Goal: Information Seeking & Learning: Learn about a topic

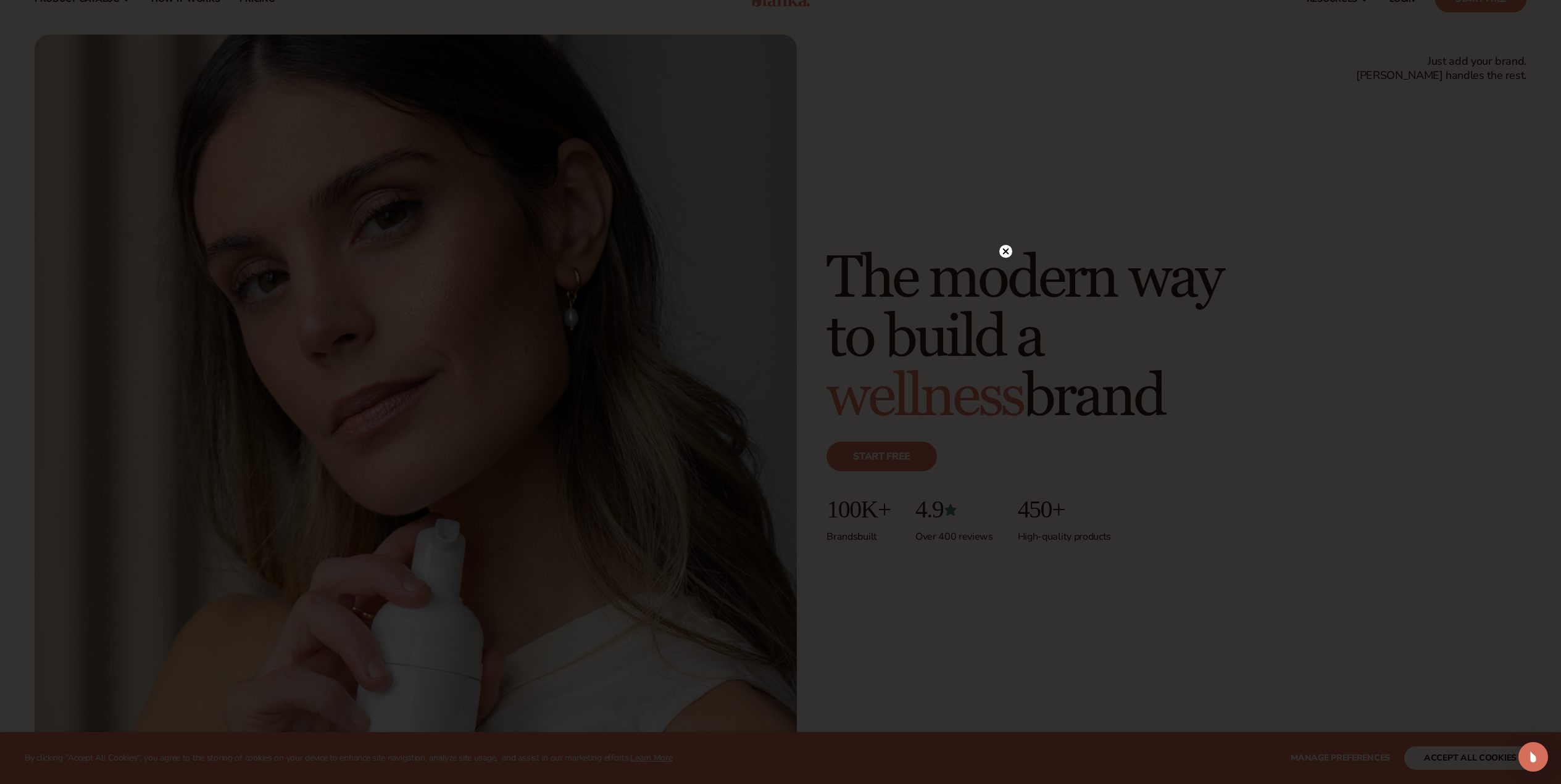
scroll to position [61, 0]
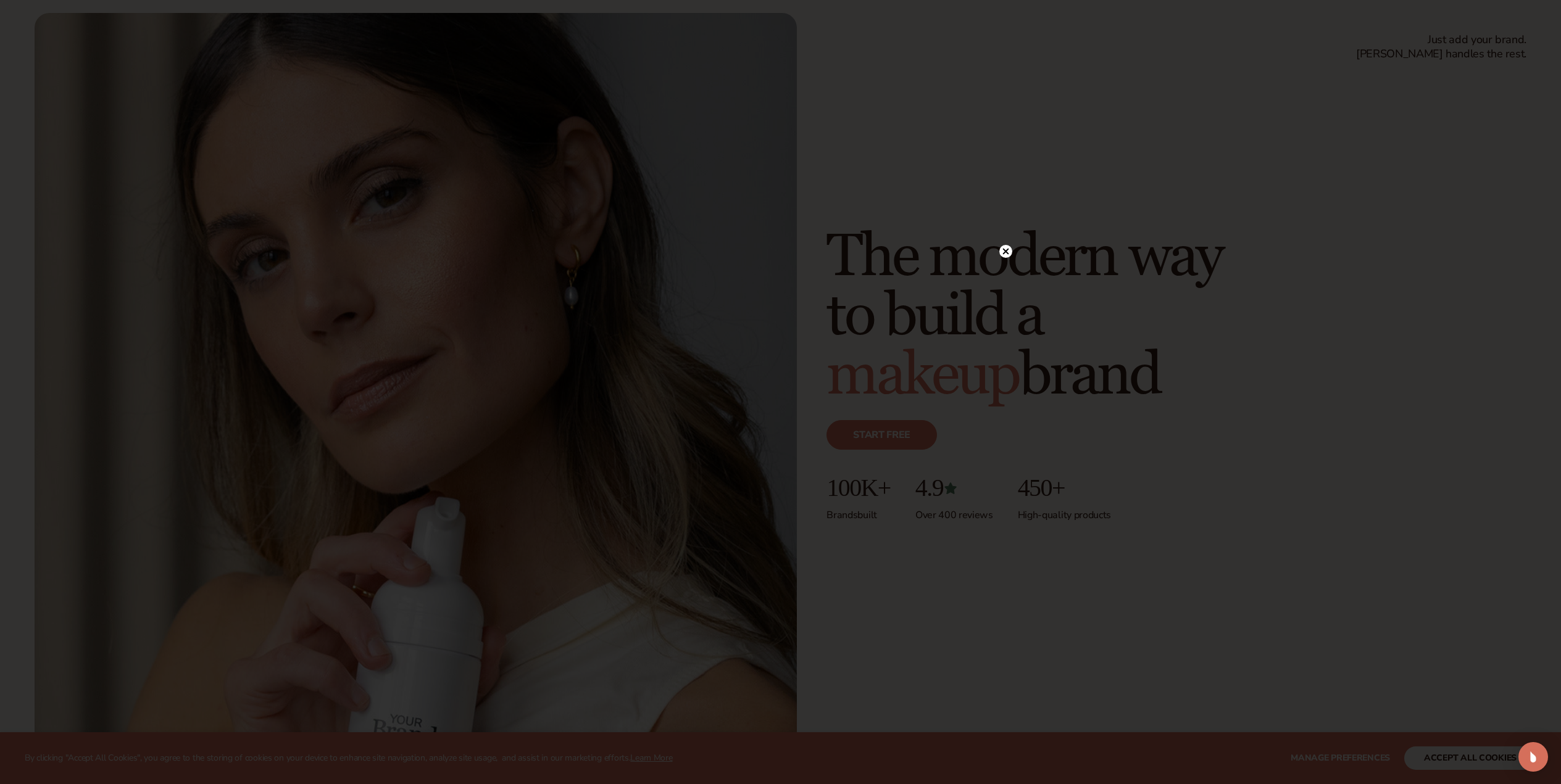
click at [1004, 250] on icon at bounding box center [1005, 251] width 6 height 6
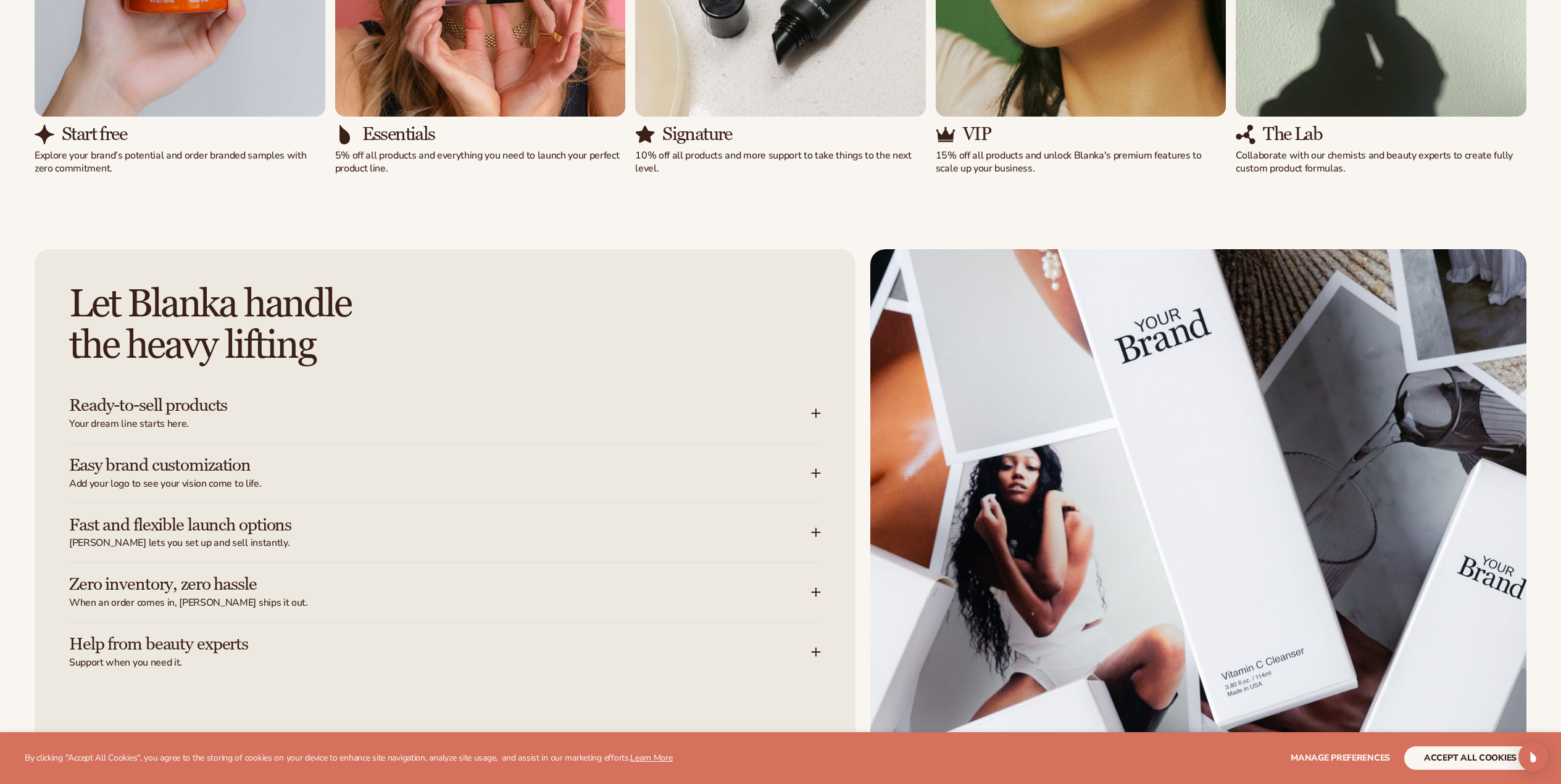
scroll to position [1790, 0]
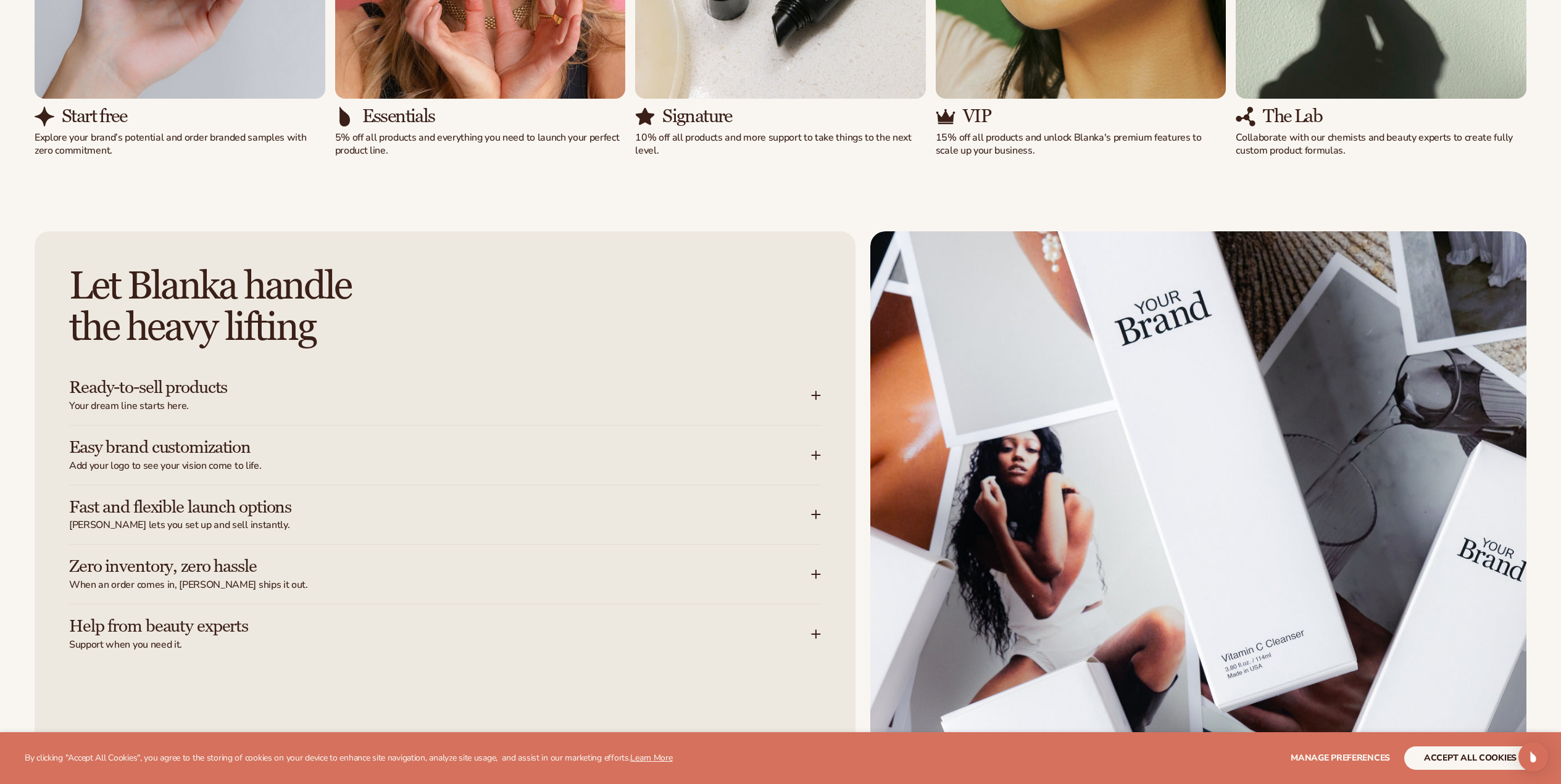
click at [816, 399] on icon at bounding box center [816, 395] width 0 height 8
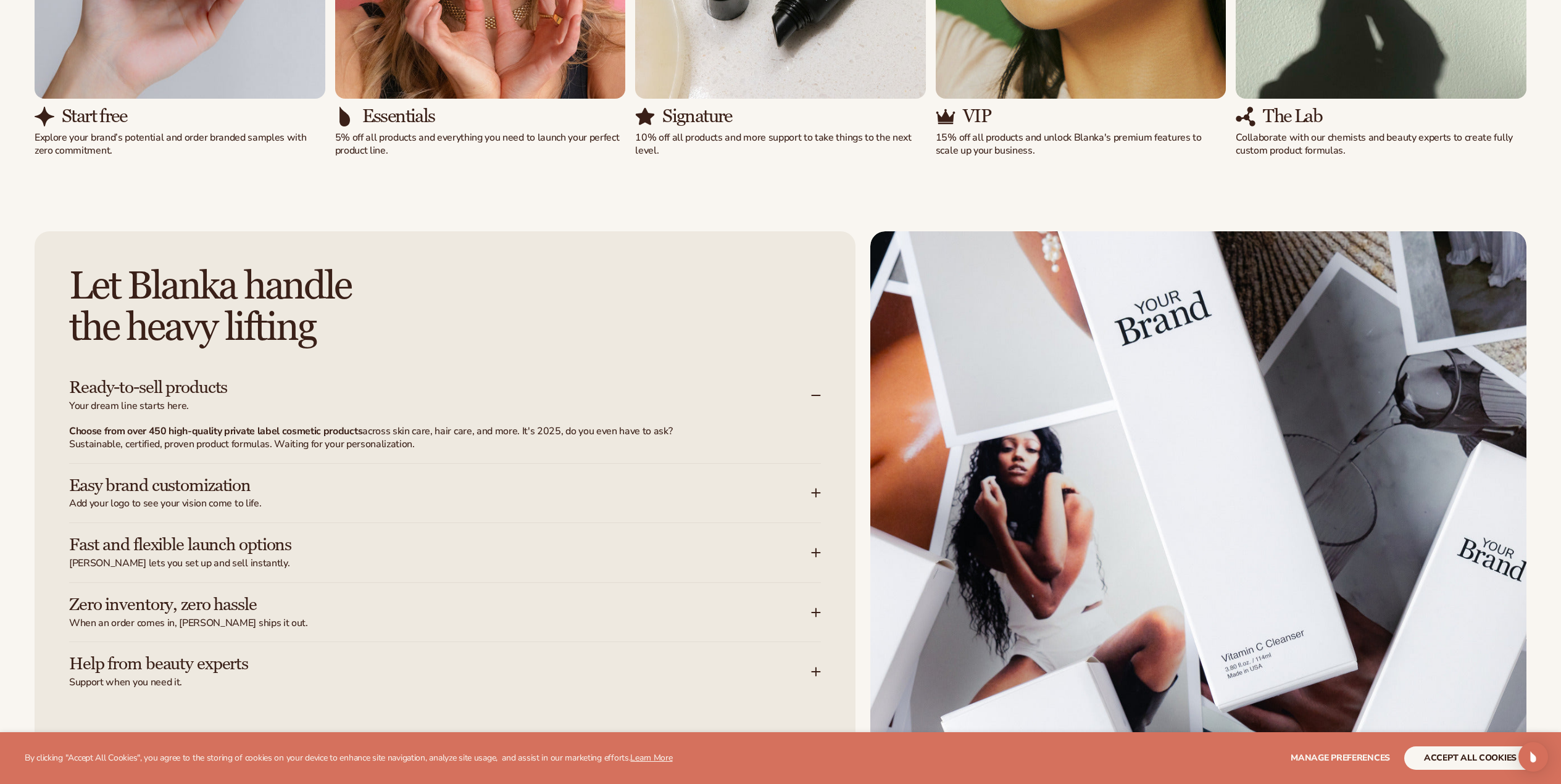
click at [816, 399] on icon at bounding box center [817, 395] width 10 height 10
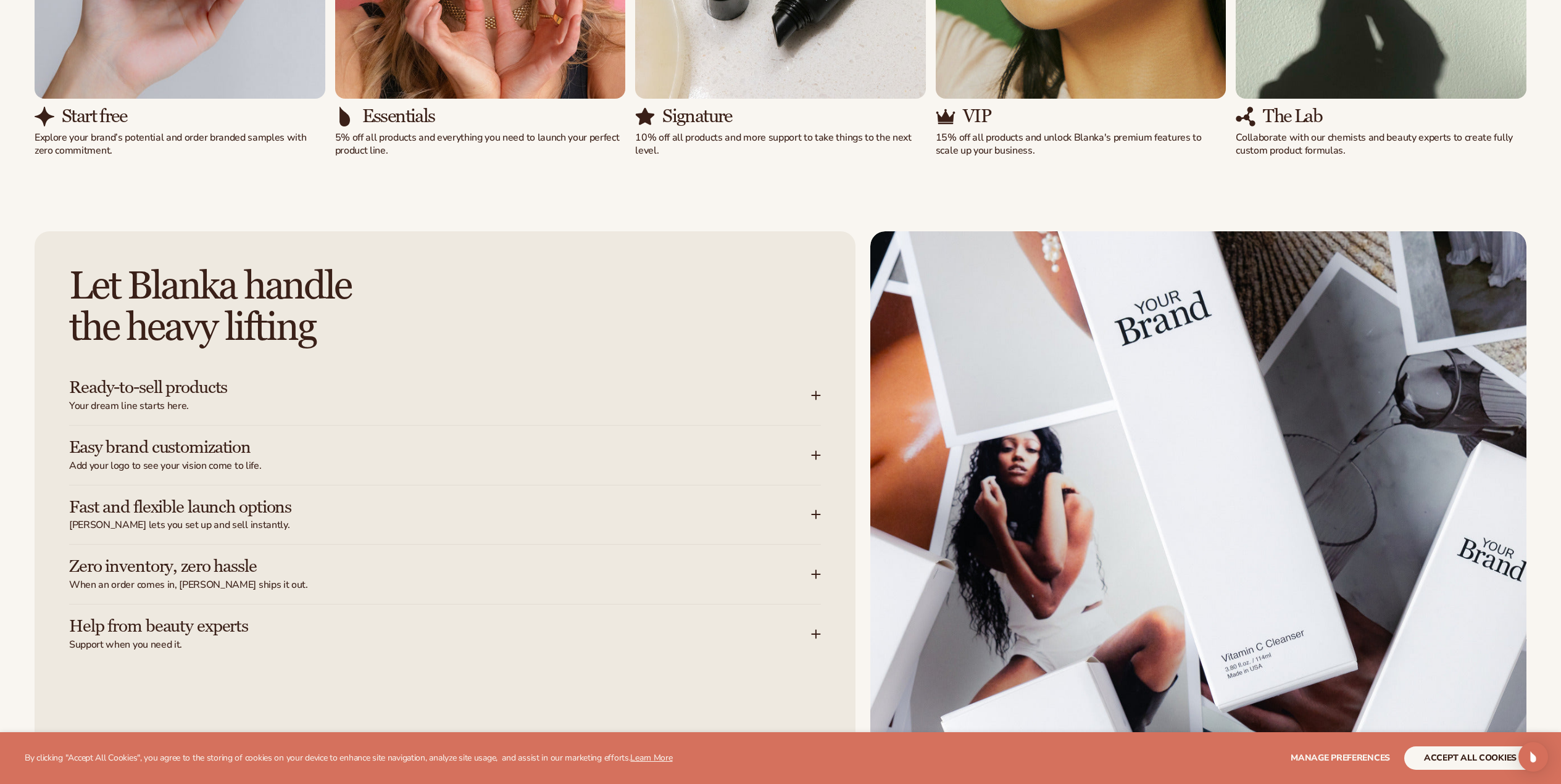
click at [817, 458] on icon at bounding box center [817, 456] width 10 height 10
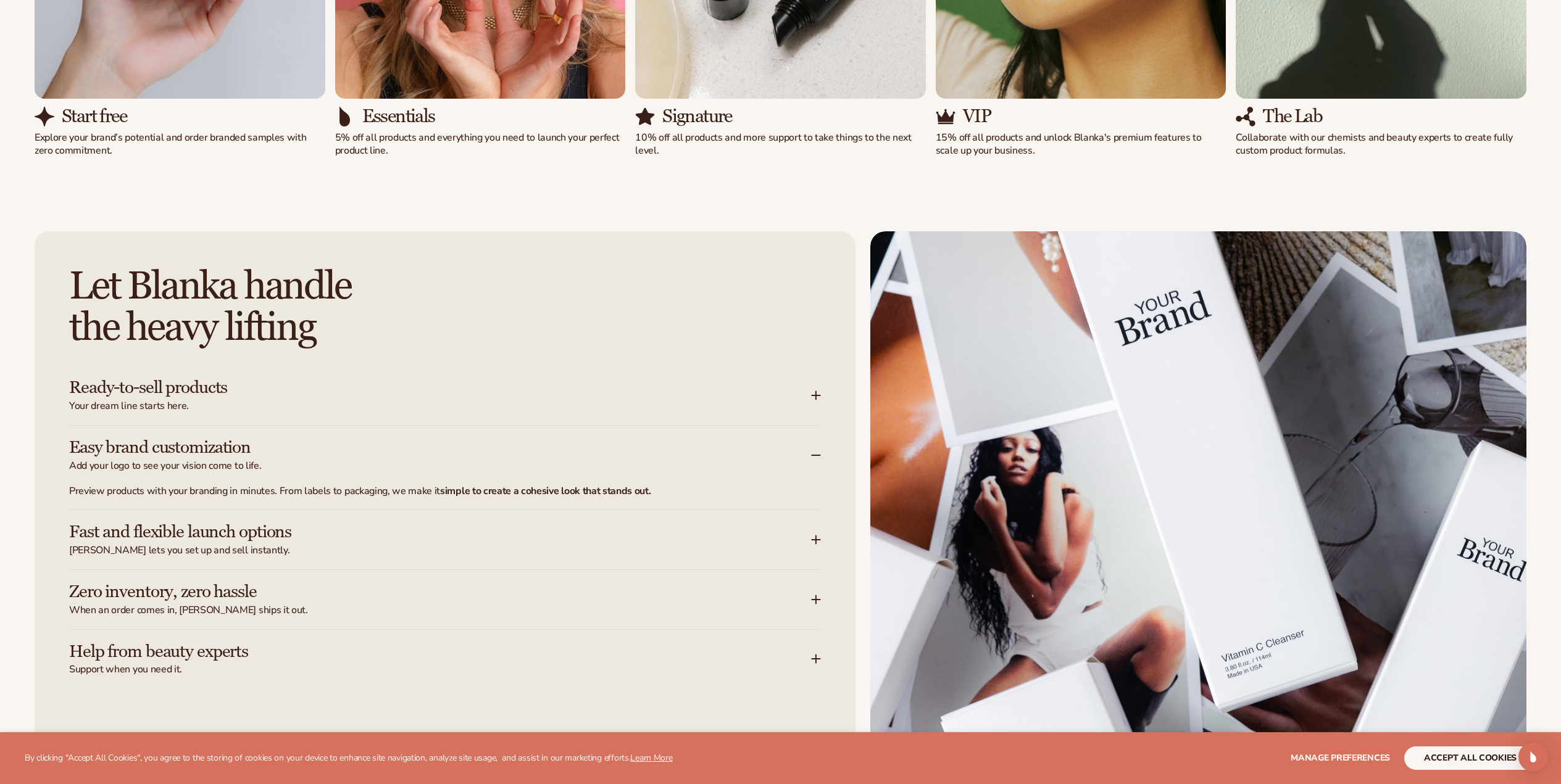
click at [817, 458] on icon at bounding box center [817, 456] width 10 height 10
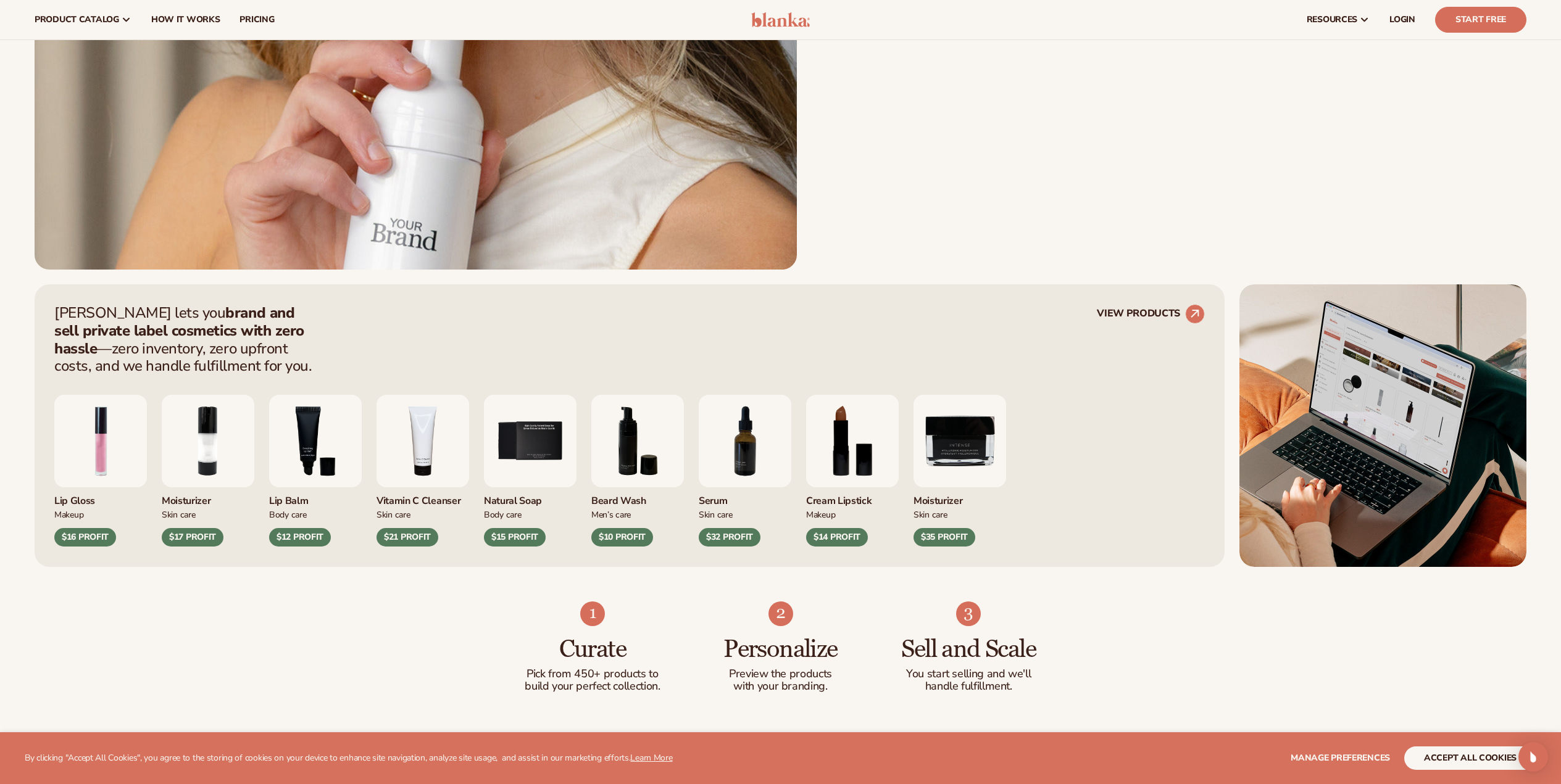
scroll to position [556, 0]
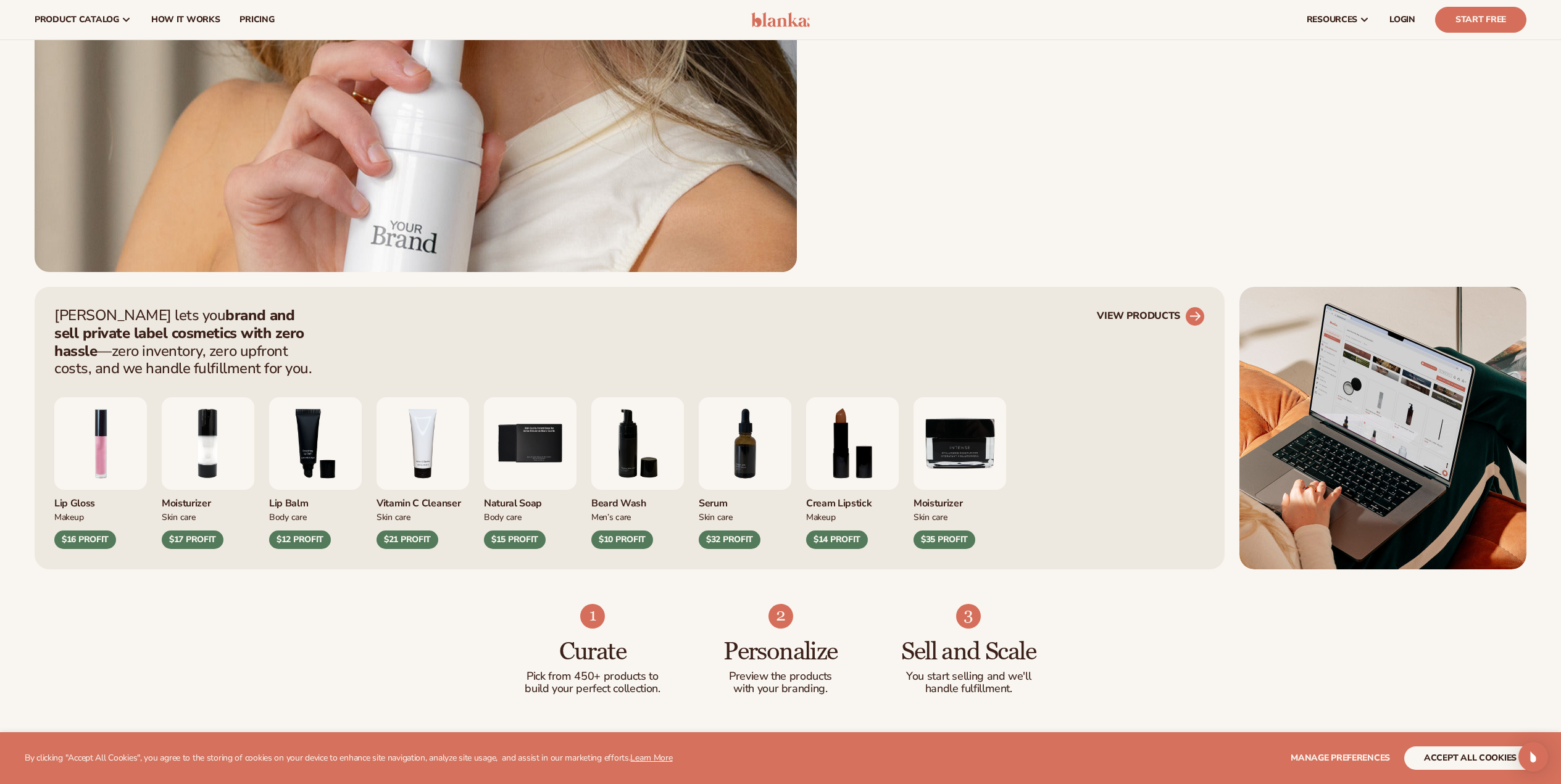
click at [1149, 315] on link "VIEW PRODUCTS" at bounding box center [1151, 316] width 108 height 20
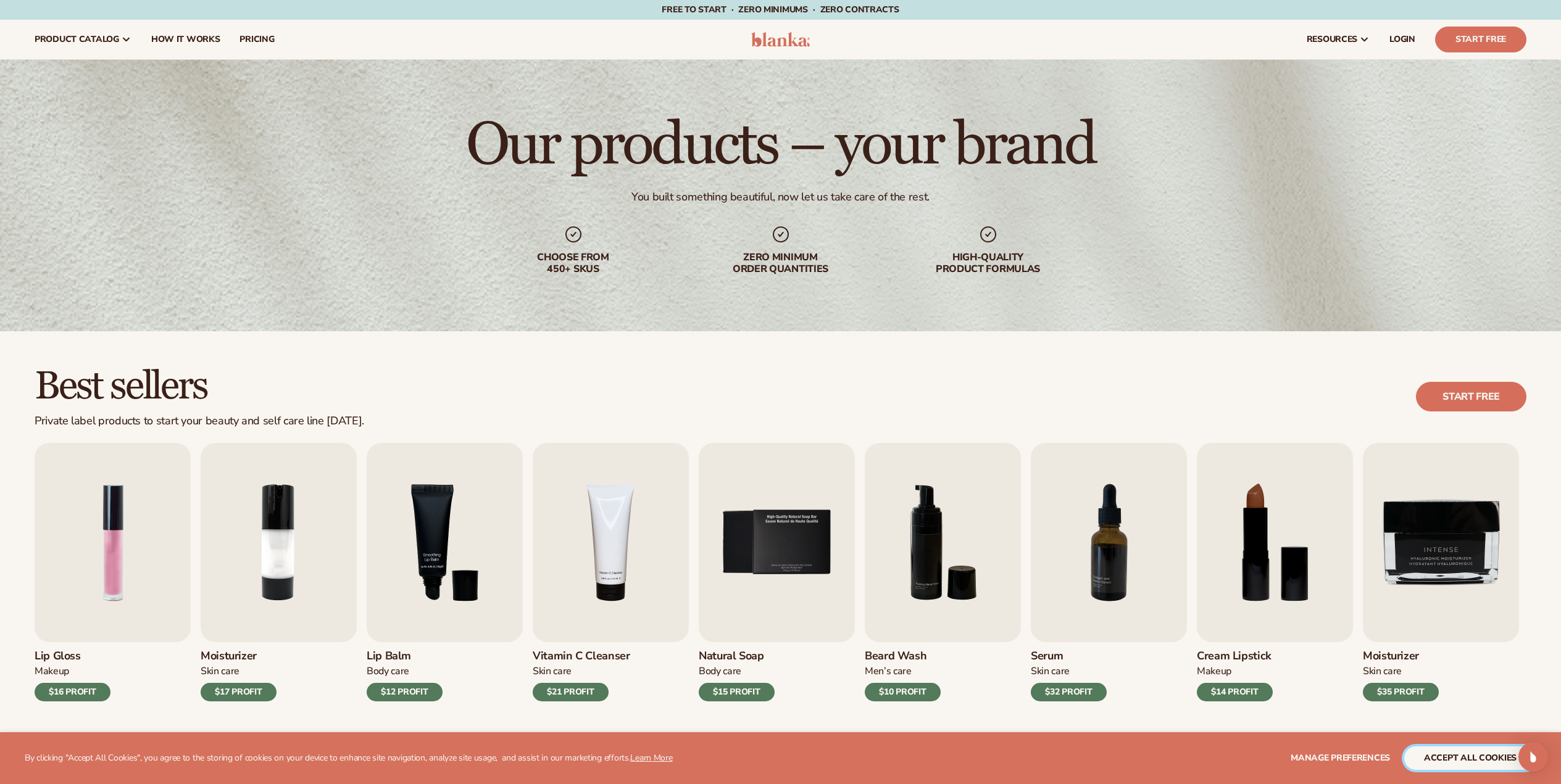
click at [1455, 757] on button "accept all cookies" at bounding box center [1470, 758] width 132 height 24
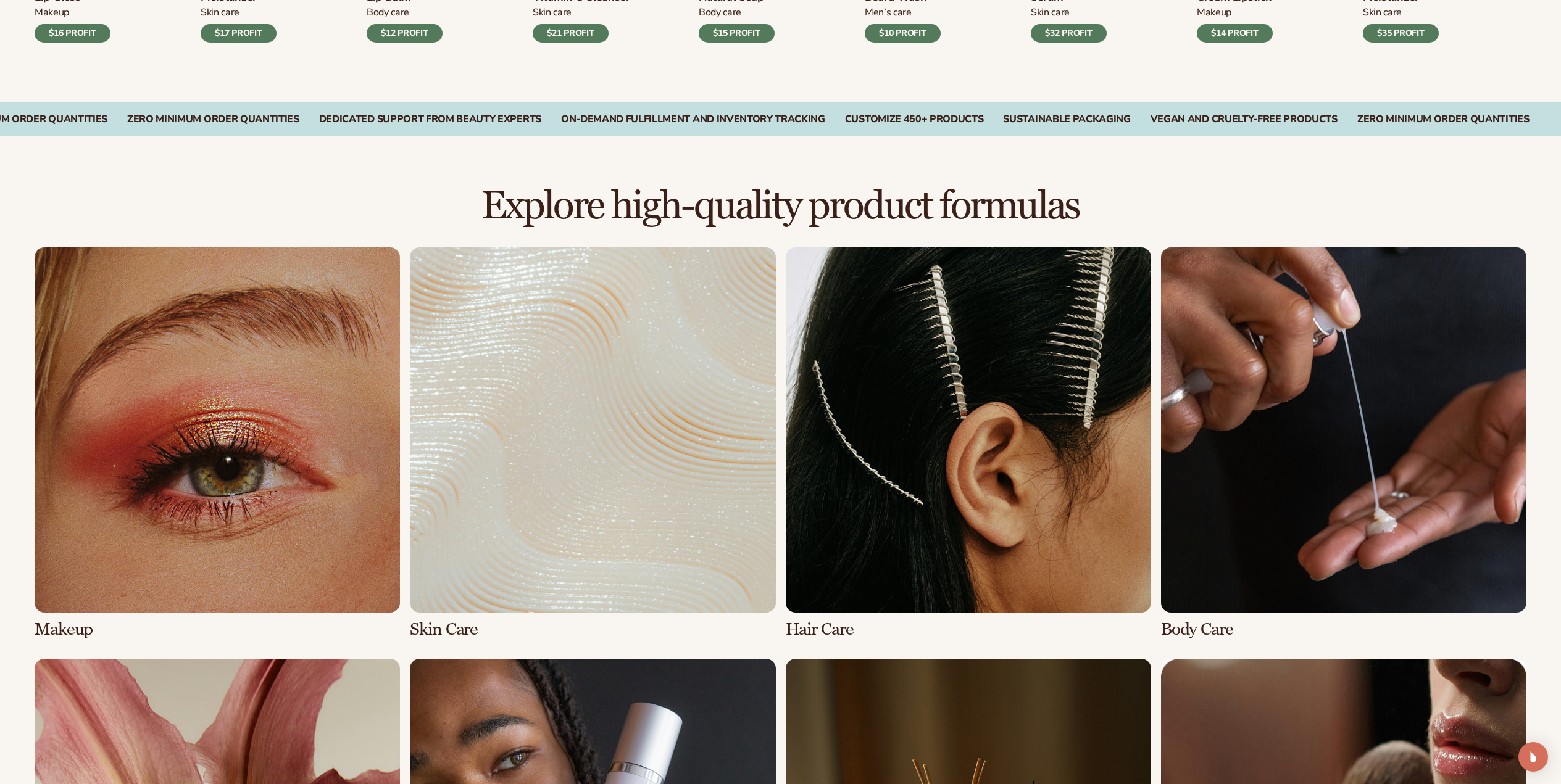
scroll to position [741, 0]
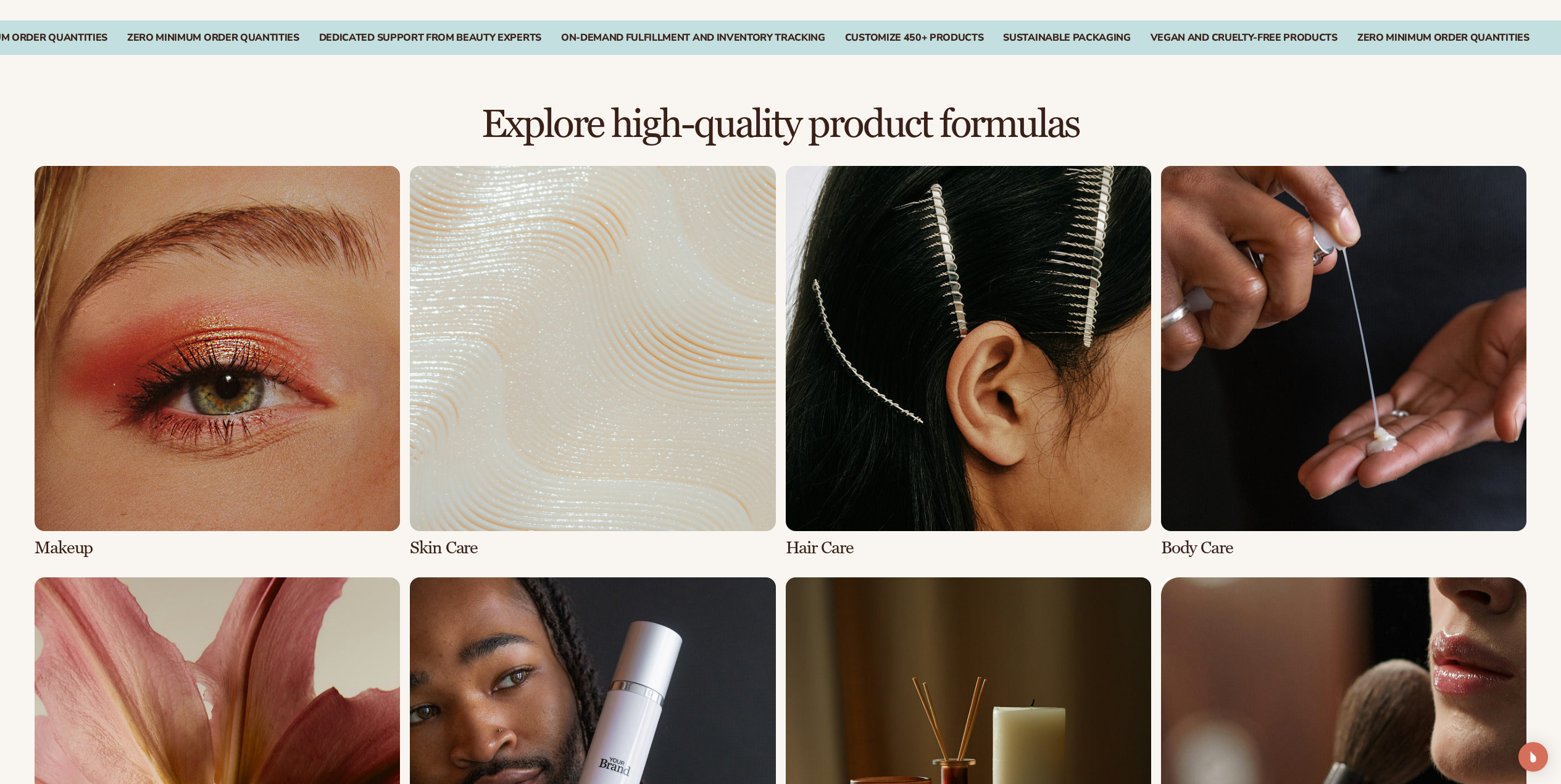
click at [113, 365] on link "1 / 8" at bounding box center [217, 362] width 366 height 392
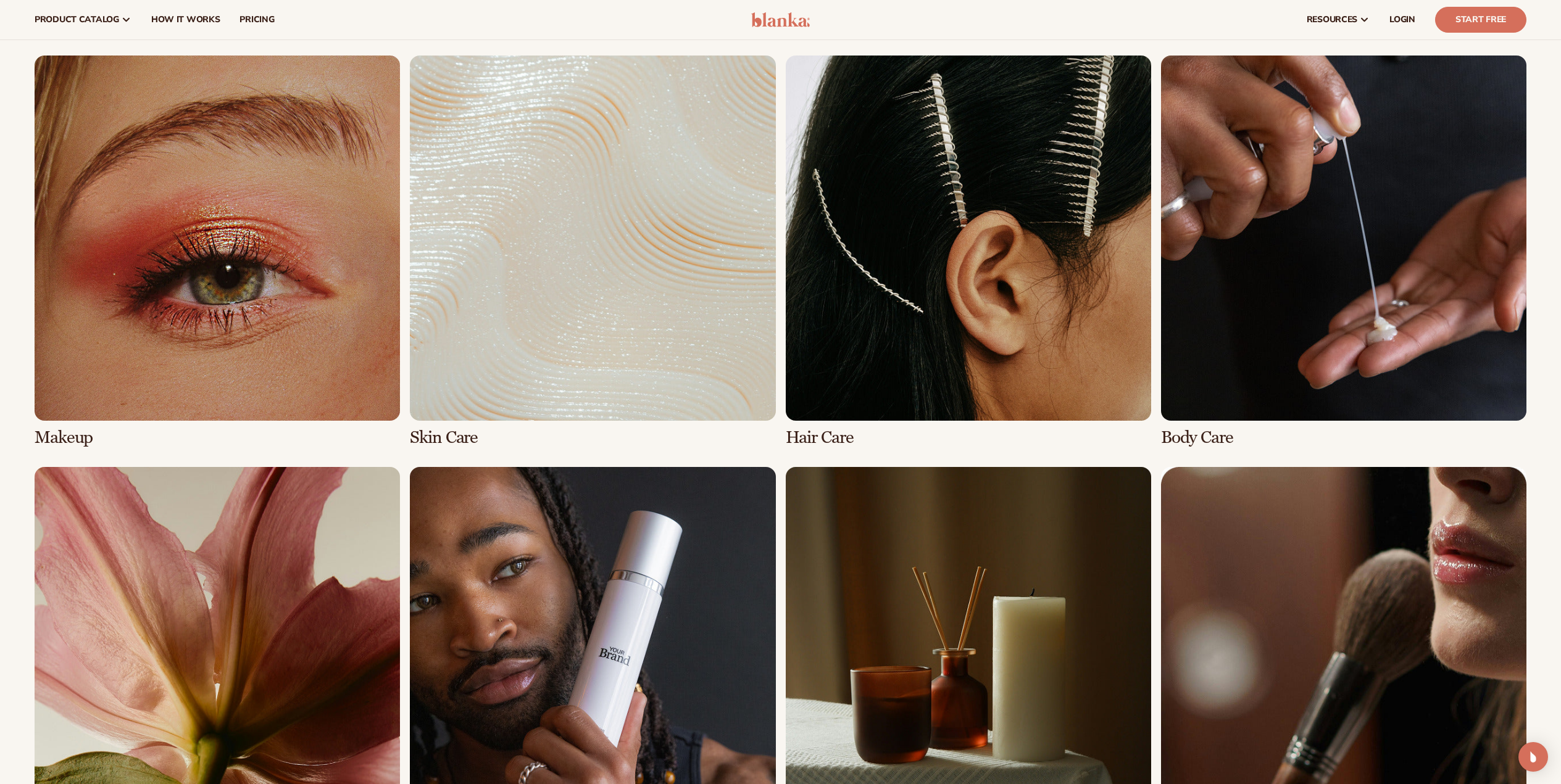
scroll to position [864, 0]
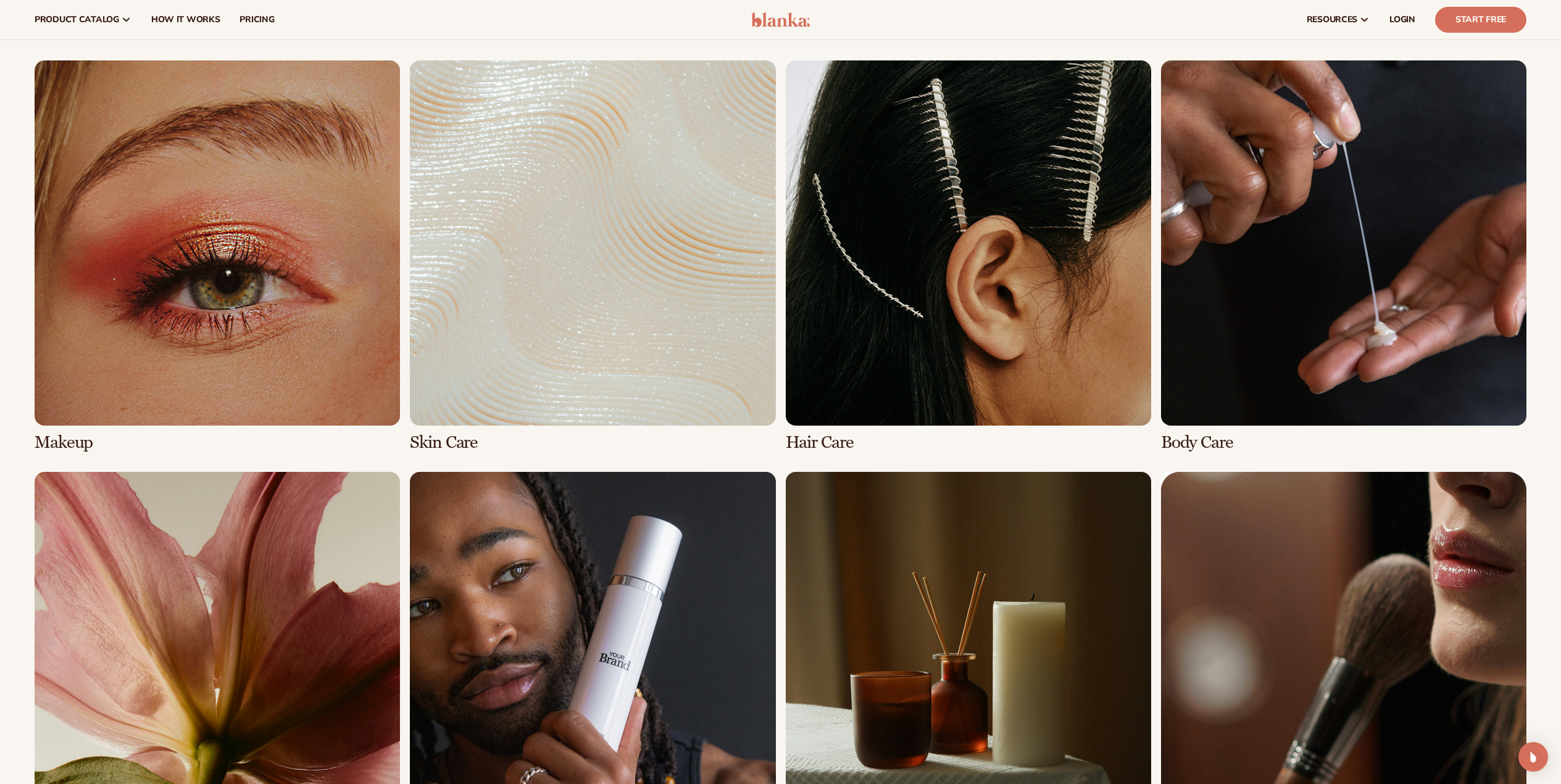
click at [79, 440] on link "1 / 8" at bounding box center [217, 257] width 366 height 392
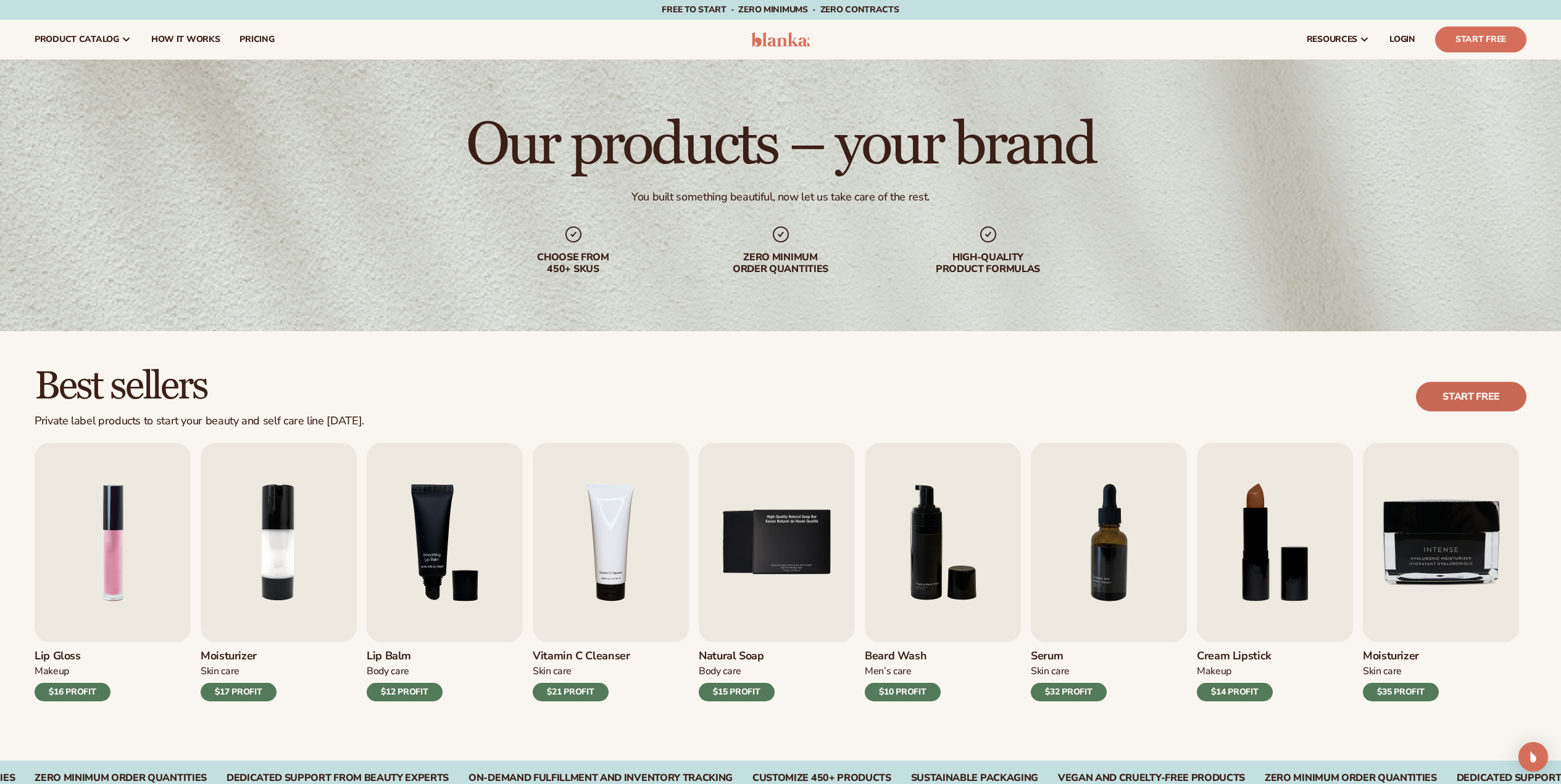
click at [1433, 395] on link "Start free" at bounding box center [1471, 396] width 111 height 30
click at [251, 45] on link "pricing" at bounding box center [257, 39] width 55 height 39
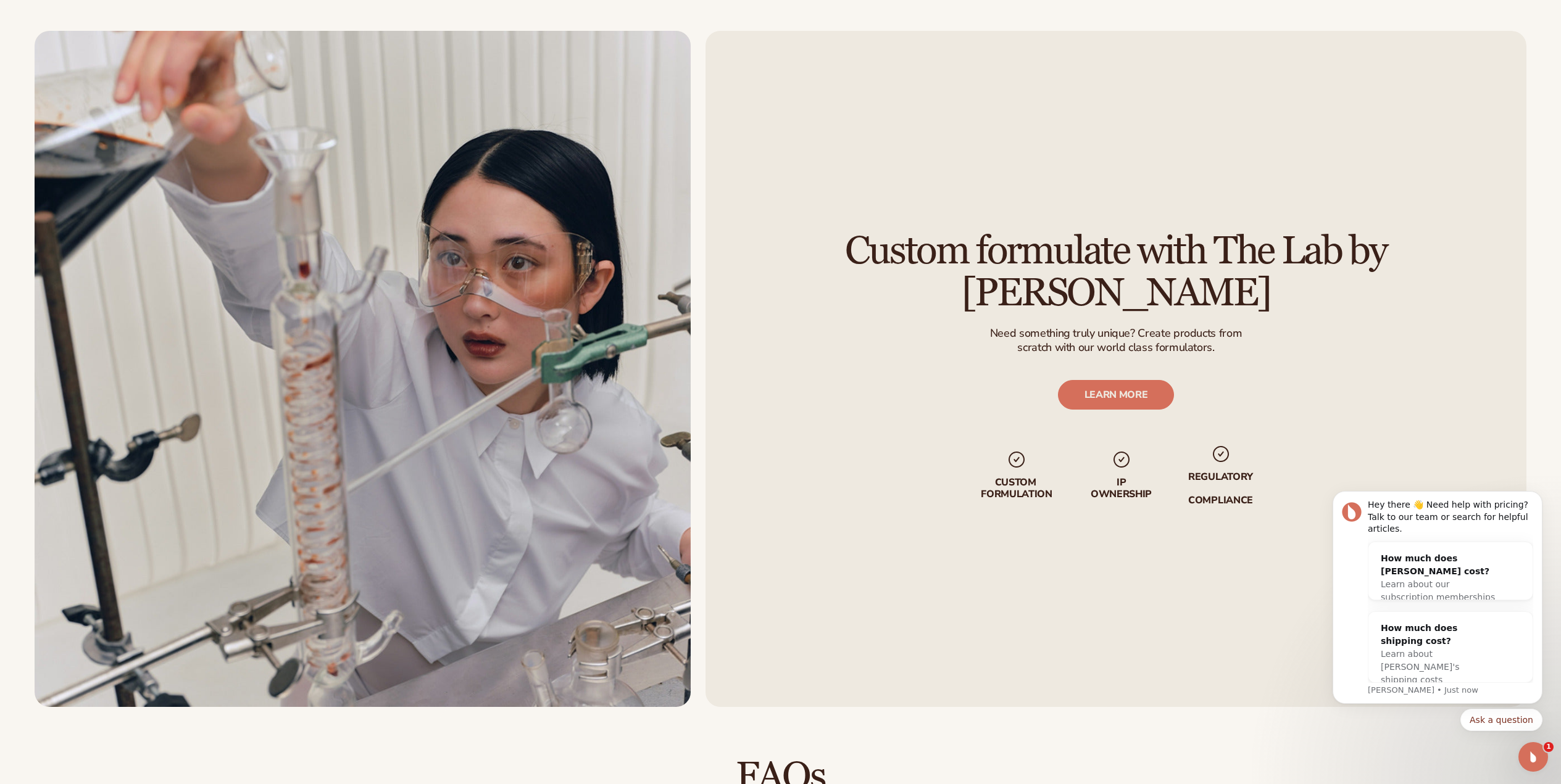
scroll to position [1605, 0]
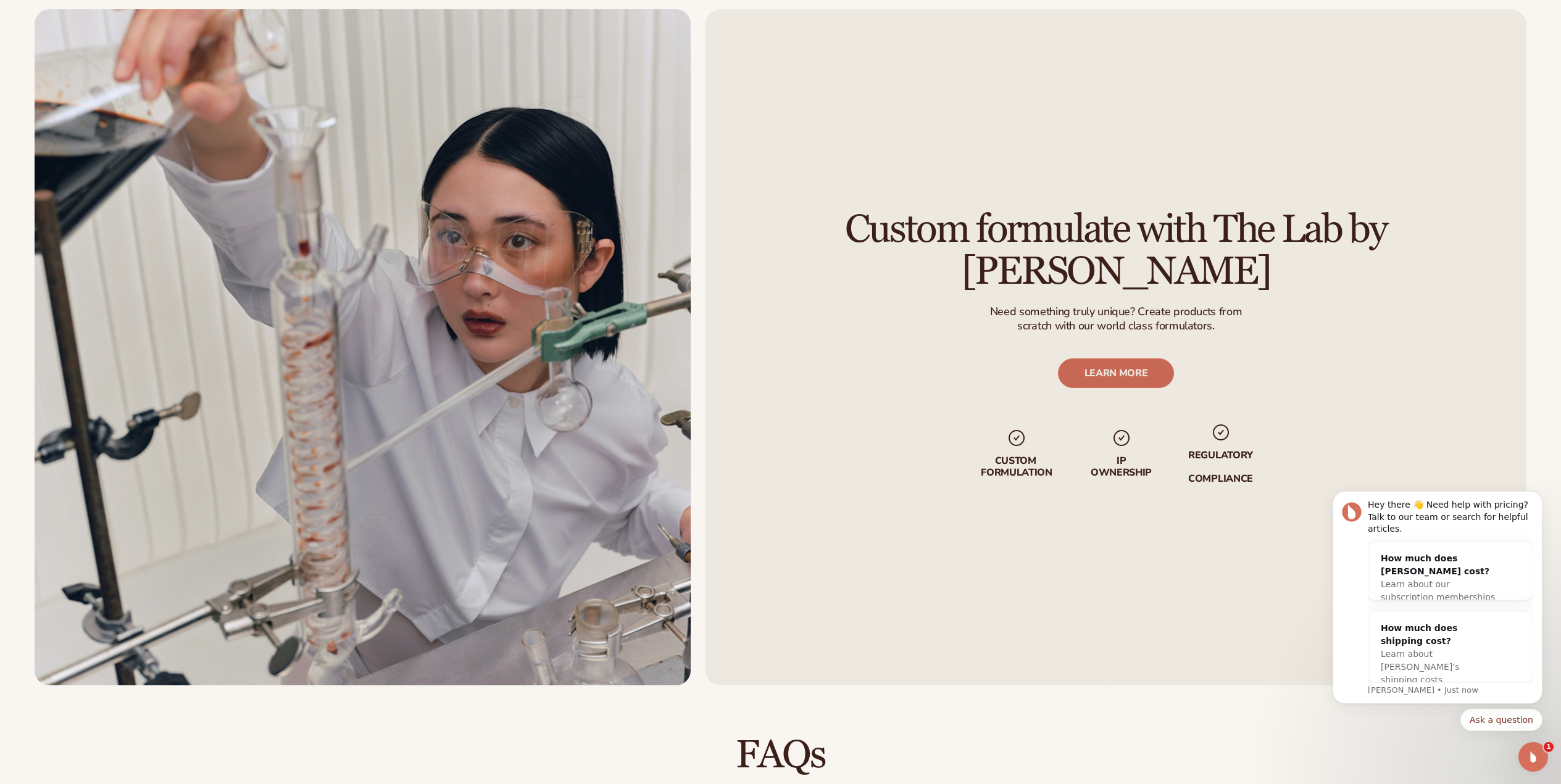
click at [1113, 366] on link "LEARN MORE" at bounding box center [1116, 373] width 117 height 30
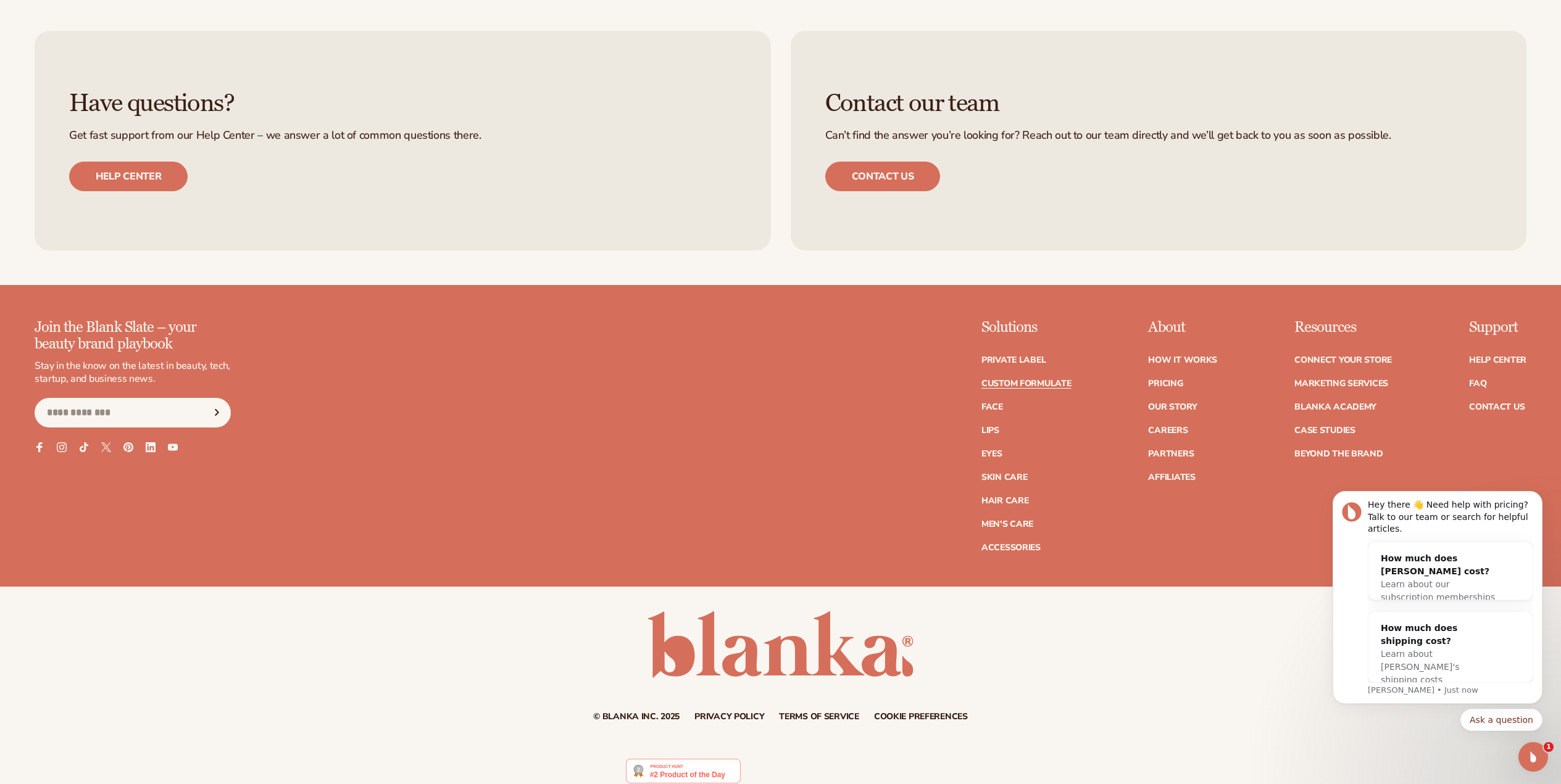
scroll to position [1837, 0]
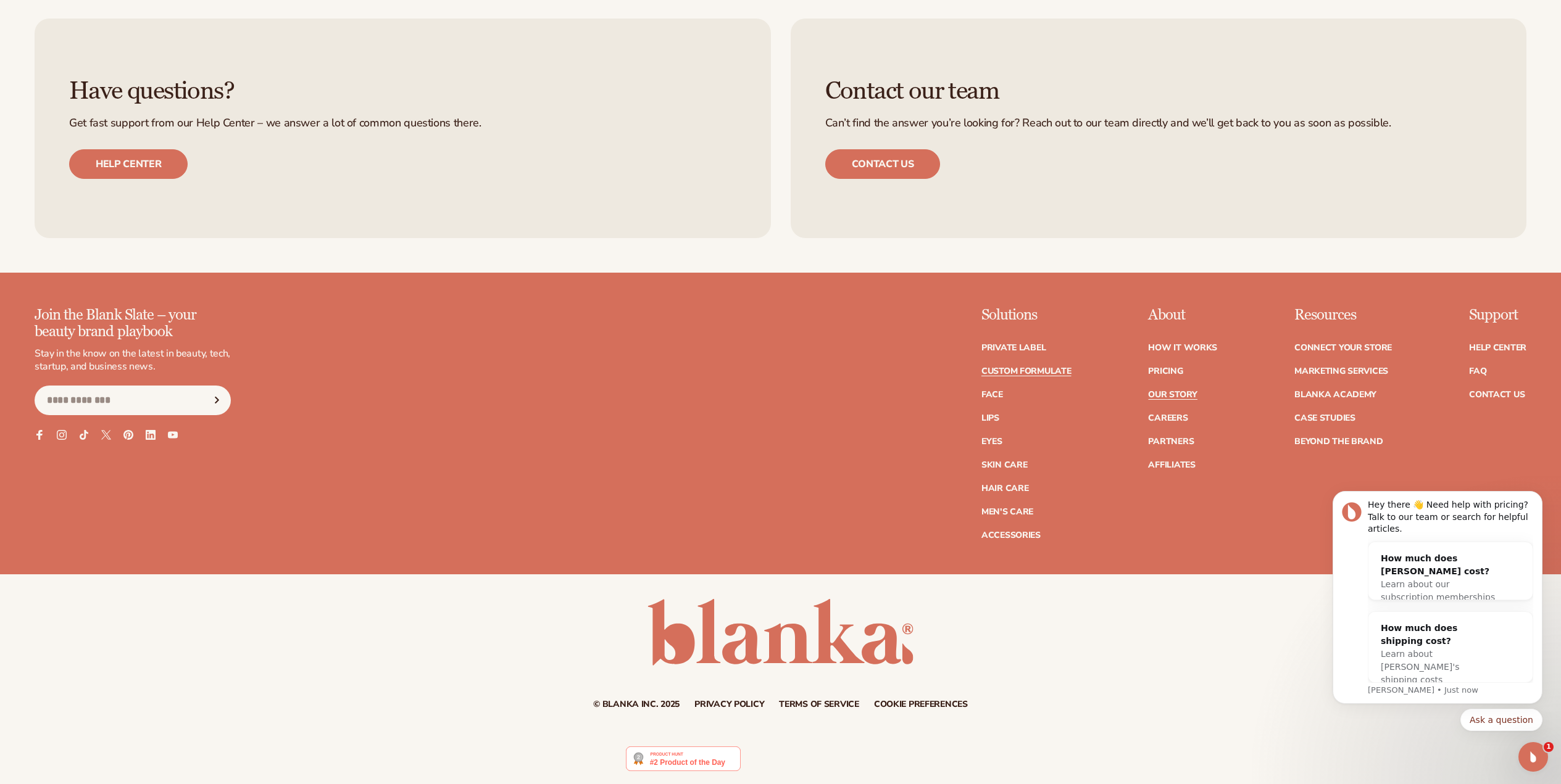
click at [1183, 395] on link "Our Story" at bounding box center [1172, 395] width 49 height 9
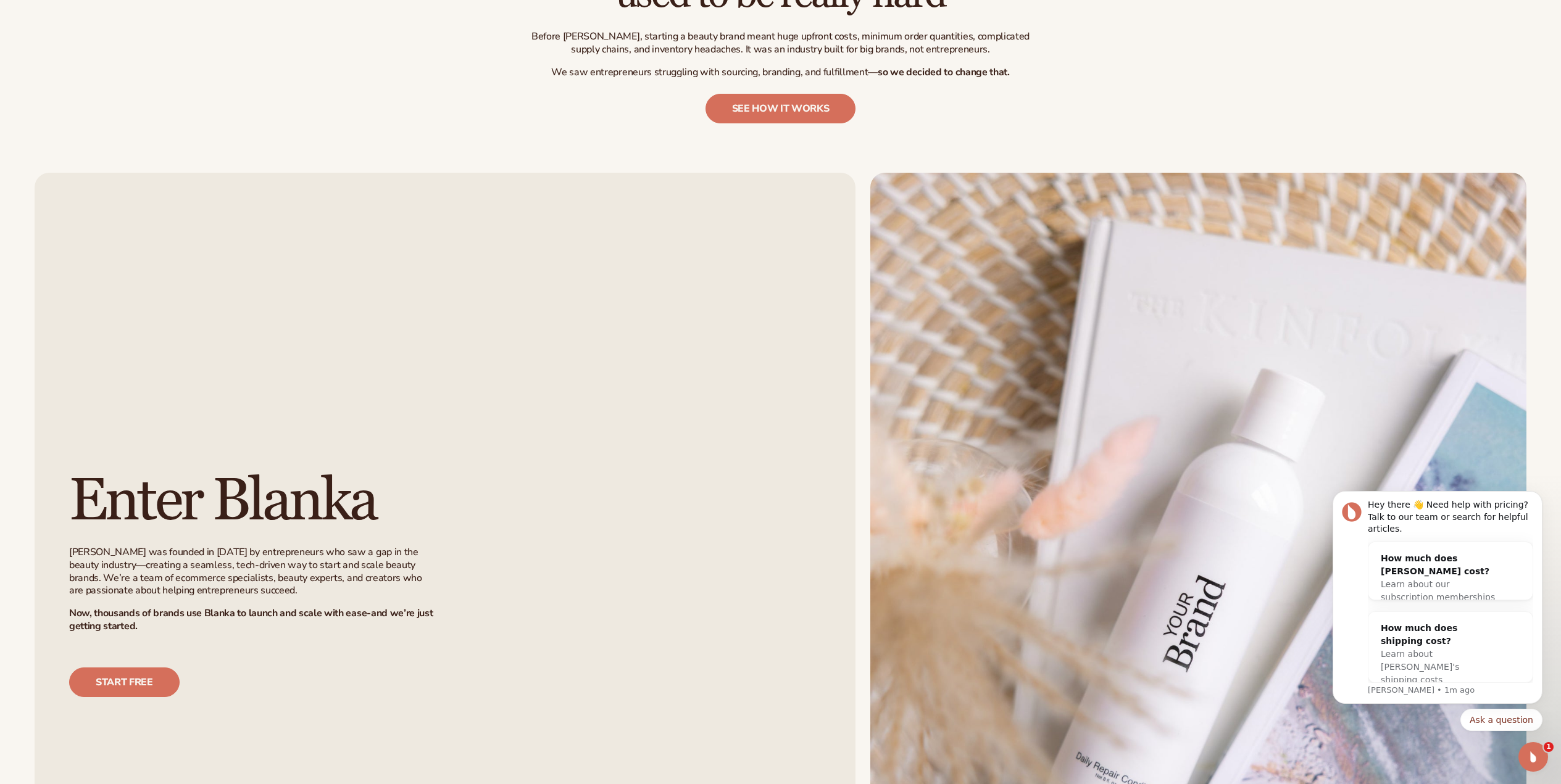
scroll to position [1049, 0]
